Goal: Task Accomplishment & Management: Use online tool/utility

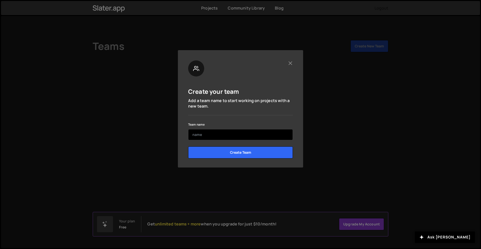
click at [246, 133] on input "text" at bounding box center [240, 134] width 105 height 11
type input "test"
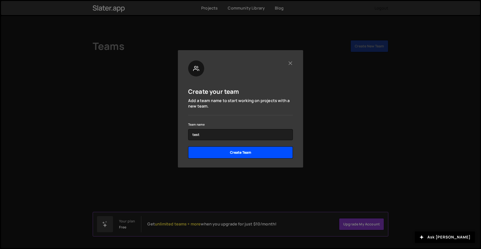
click at [244, 155] on input "Create Team" at bounding box center [240, 152] width 105 height 12
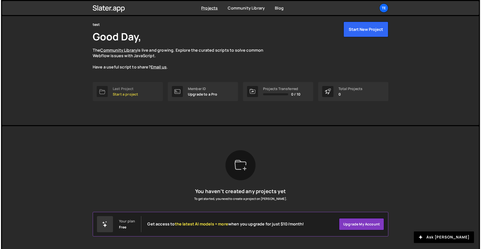
scroll to position [20, 0]
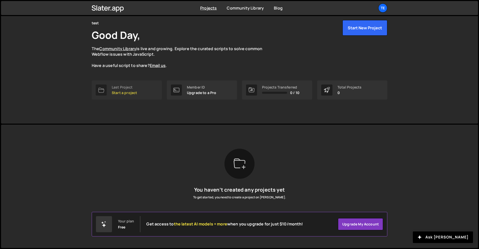
click at [133, 90] on div "Last Project Start a project" at bounding box center [124, 90] width 25 height 10
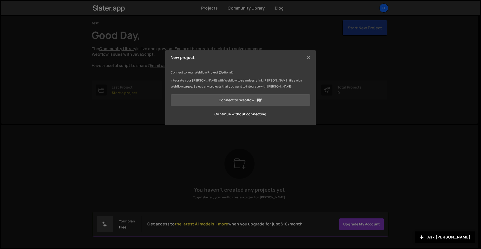
click at [257, 102] on icon at bounding box center [259, 100] width 6 height 6
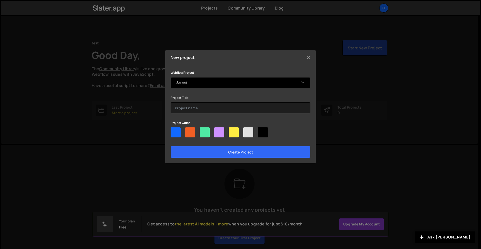
select select "68c3bc4189f4c294b6a7dbc8"
click at [171, 77] on select "-Select- Entangle's Sublime Site" at bounding box center [241, 82] width 140 height 11
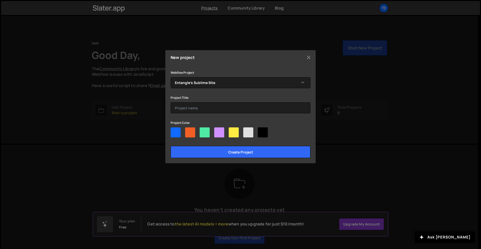
click at [260, 133] on div at bounding box center [263, 132] width 10 height 10
click at [260, 131] on input"] "radio" at bounding box center [259, 128] width 3 height 3
radio input"] "true"
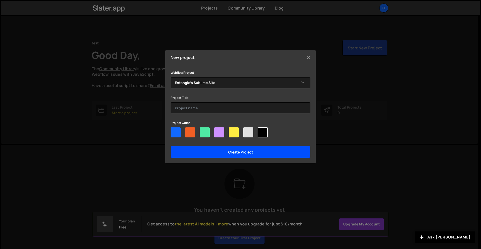
click at [252, 149] on input "Create project" at bounding box center [241, 152] width 140 height 12
